Goal: Task Accomplishment & Management: Use online tool/utility

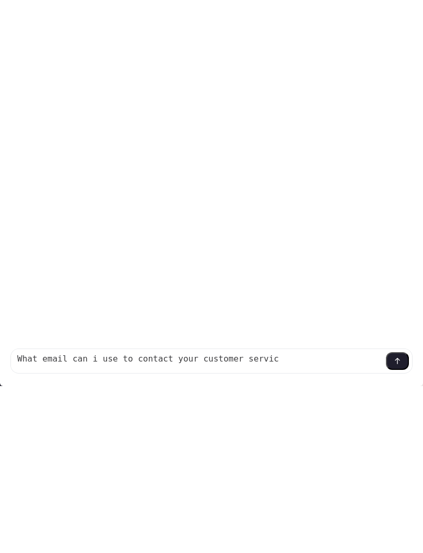
type textarea "What email can i use to contact your customer service"
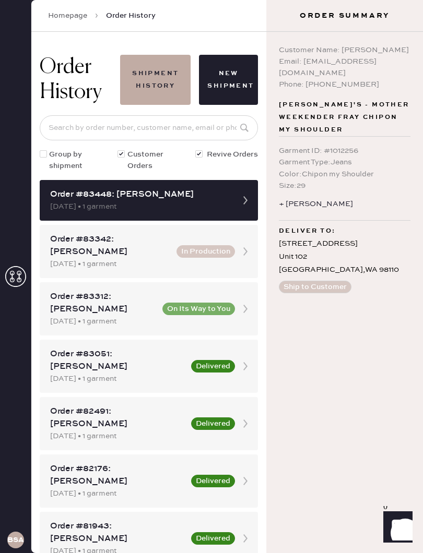
click at [410, 20] on h3 "Order Summary" at bounding box center [344, 15] width 157 height 10
click at [328, 281] on button "Ship to Customer" at bounding box center [315, 287] width 73 height 13
click at [234, 206] on div "Order #83448: [PERSON_NAME] [DATE] • 1 garment" at bounding box center [149, 200] width 218 height 41
click at [68, 16] on link "Homepage" at bounding box center [67, 15] width 39 height 10
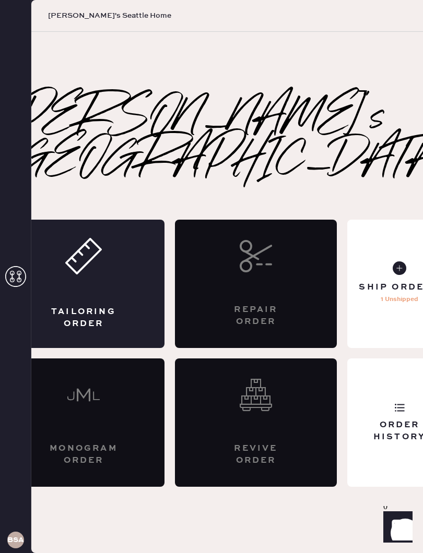
click at [372, 248] on div "Ship Orders 1 Unshipped" at bounding box center [399, 284] width 104 height 128
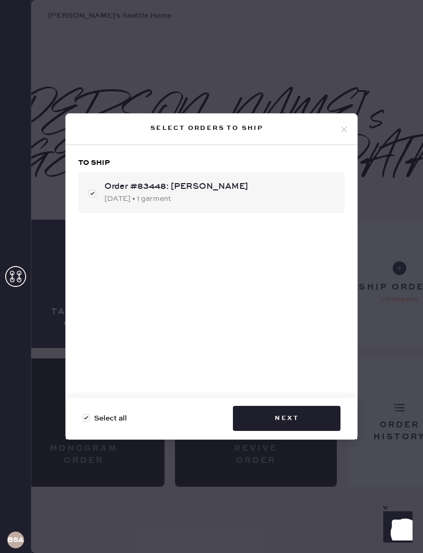
click at [295, 421] on button "Next" at bounding box center [287, 418] width 108 height 25
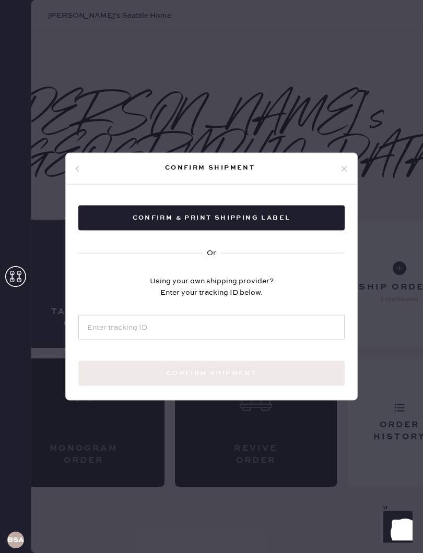
click at [279, 223] on button "Confirm & Print shipping label" at bounding box center [211, 218] width 266 height 25
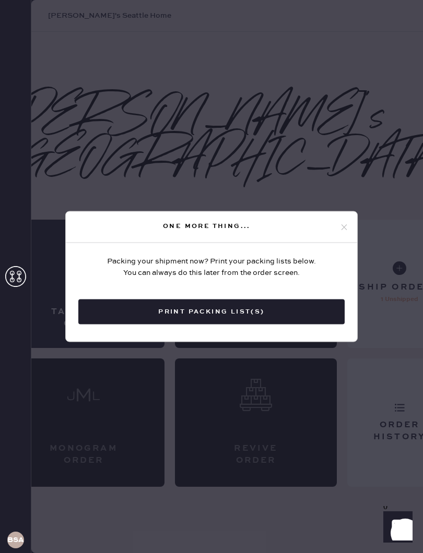
click at [279, 309] on button "Print Packing List(s)" at bounding box center [211, 312] width 266 height 25
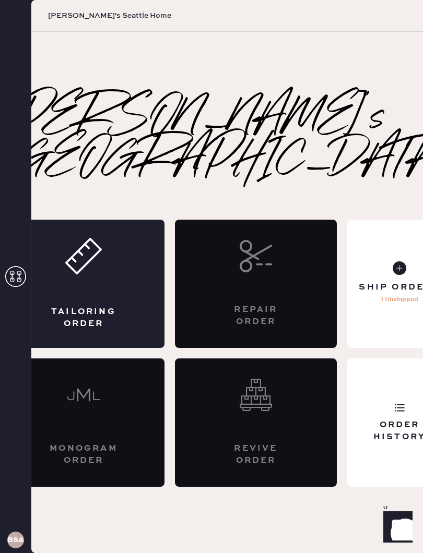
click at [375, 281] on div "Ship Orders" at bounding box center [399, 286] width 81 height 11
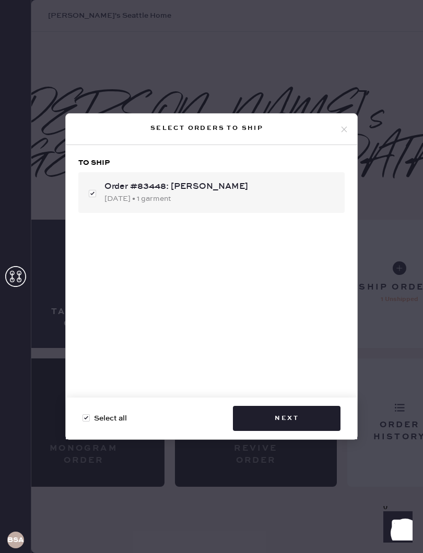
click at [291, 416] on button "Next" at bounding box center [287, 418] width 108 height 25
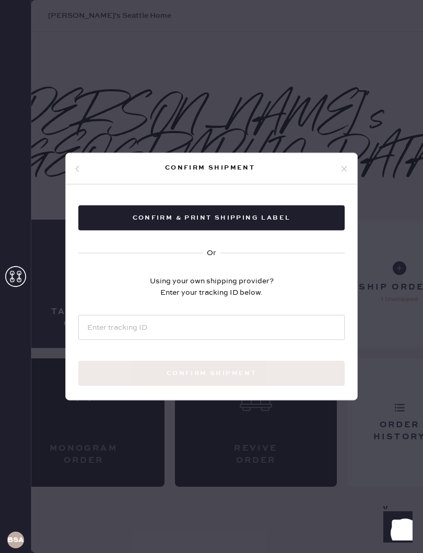
click at [301, 217] on button "Confirm & Print shipping label" at bounding box center [211, 218] width 266 height 25
